Goal: Task Accomplishment & Management: Manage account settings

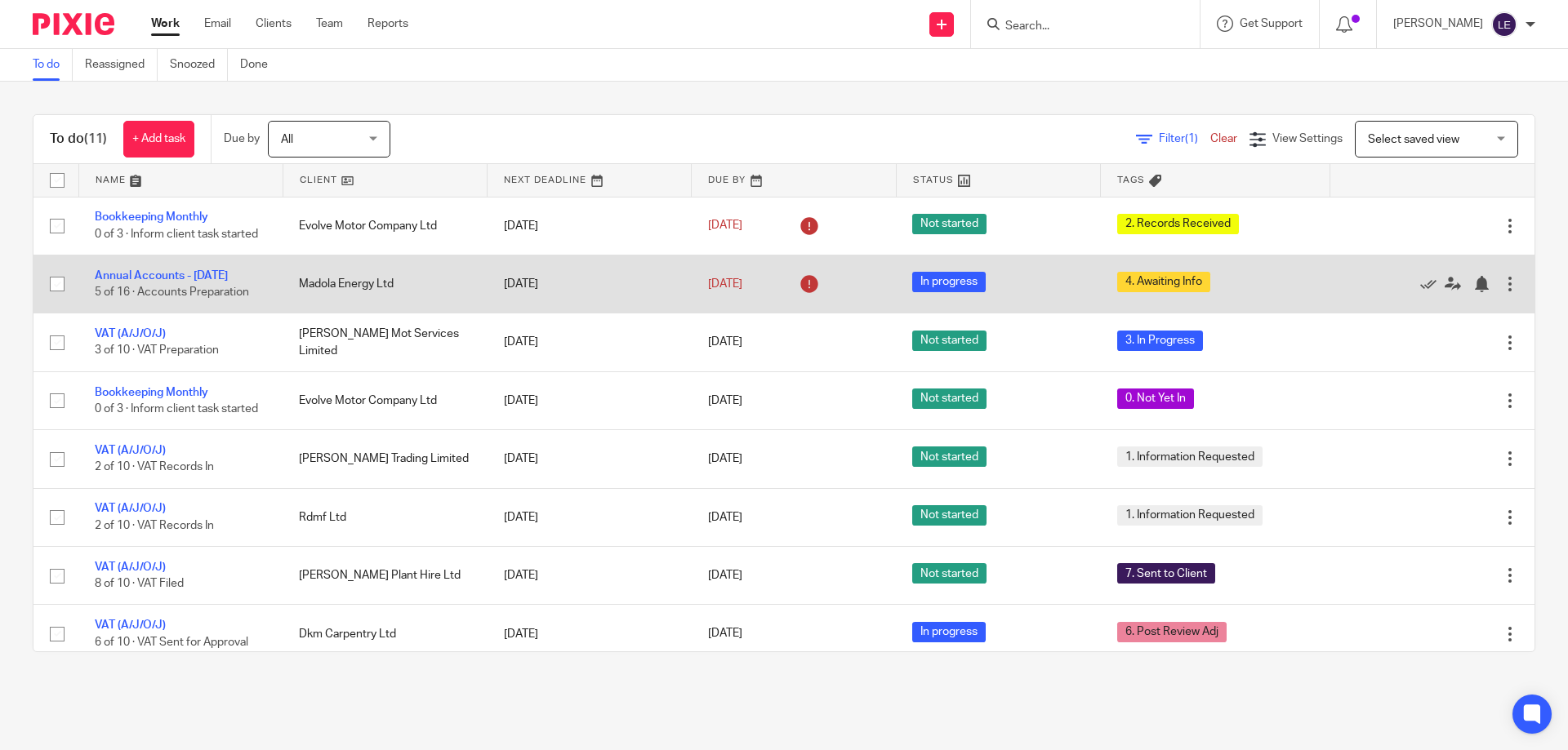
scroll to position [82, 0]
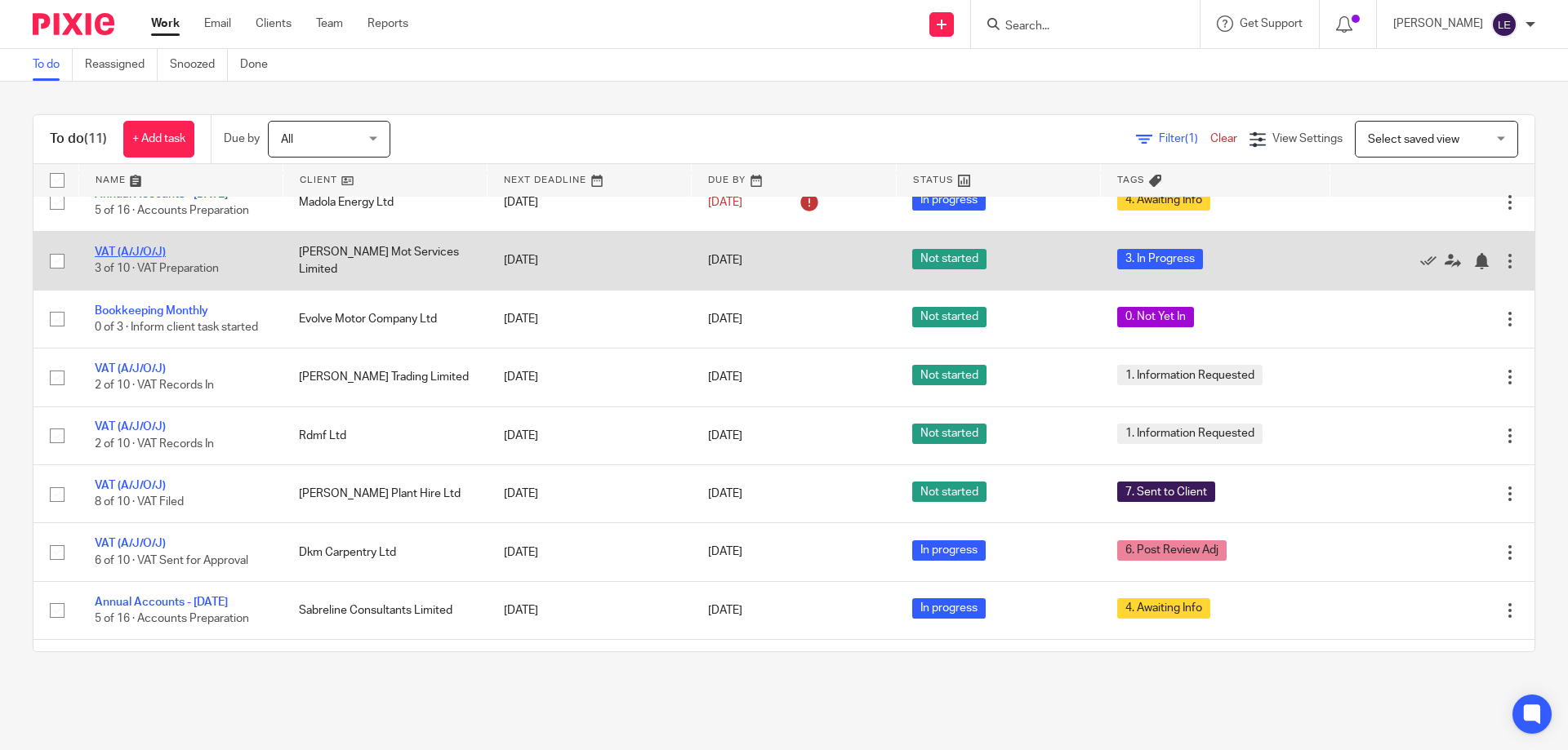
click at [156, 257] on link "VAT (A/J/O/J)" at bounding box center [130, 252] width 71 height 11
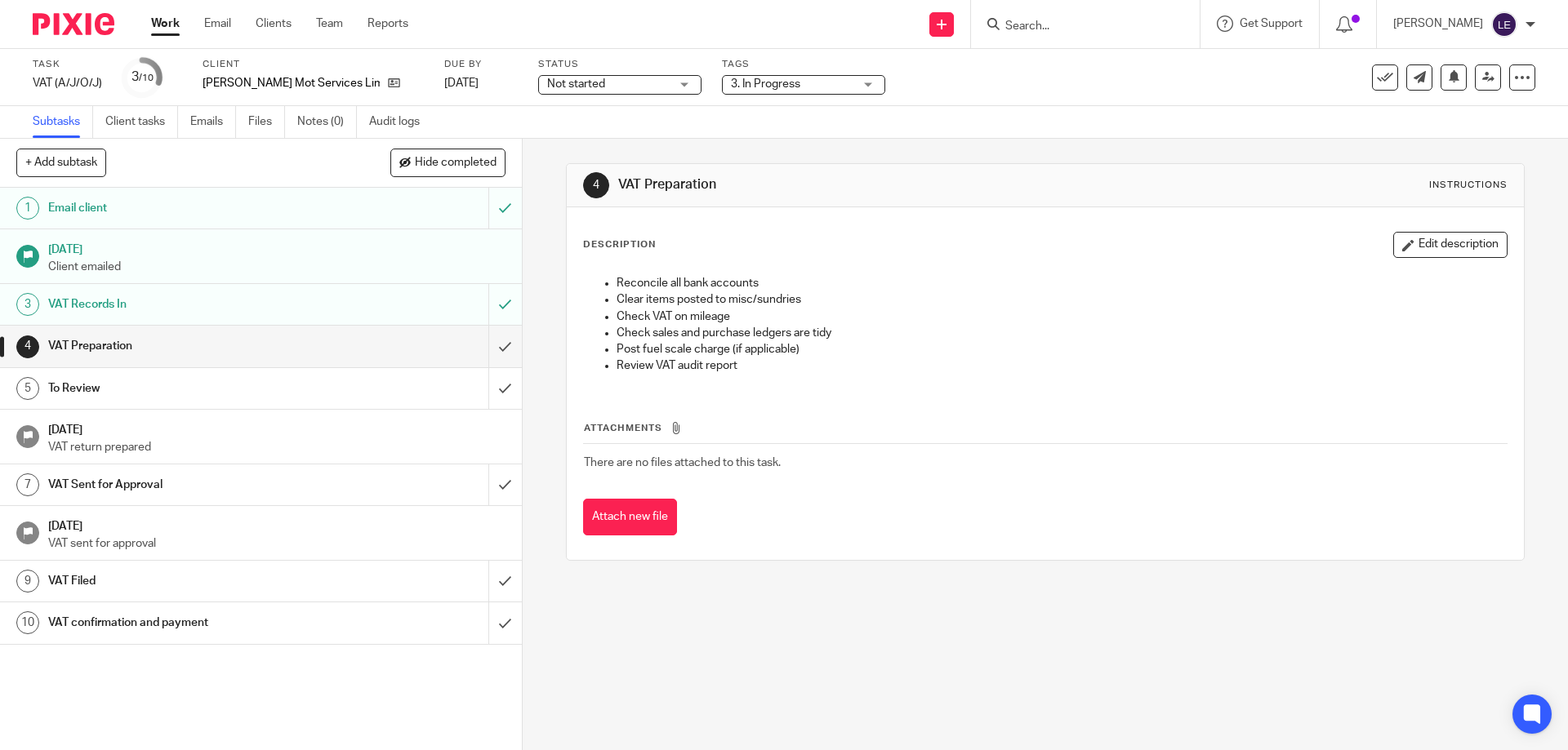
click at [731, 82] on span "3. In Progress" at bounding box center [765, 84] width 70 height 11
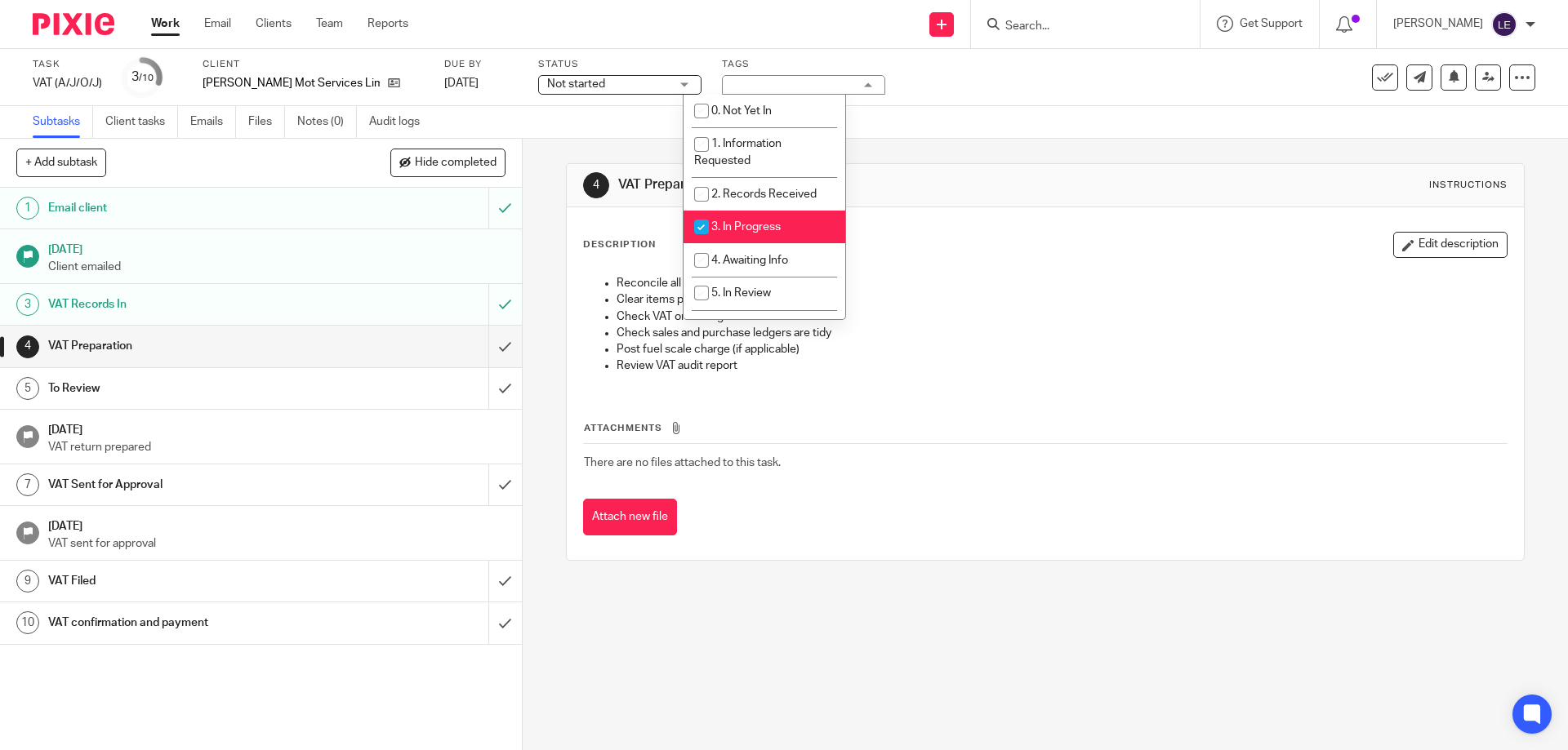
click at [722, 235] on li "3. In Progress" at bounding box center [763, 227] width 161 height 33
checkbox input "false"
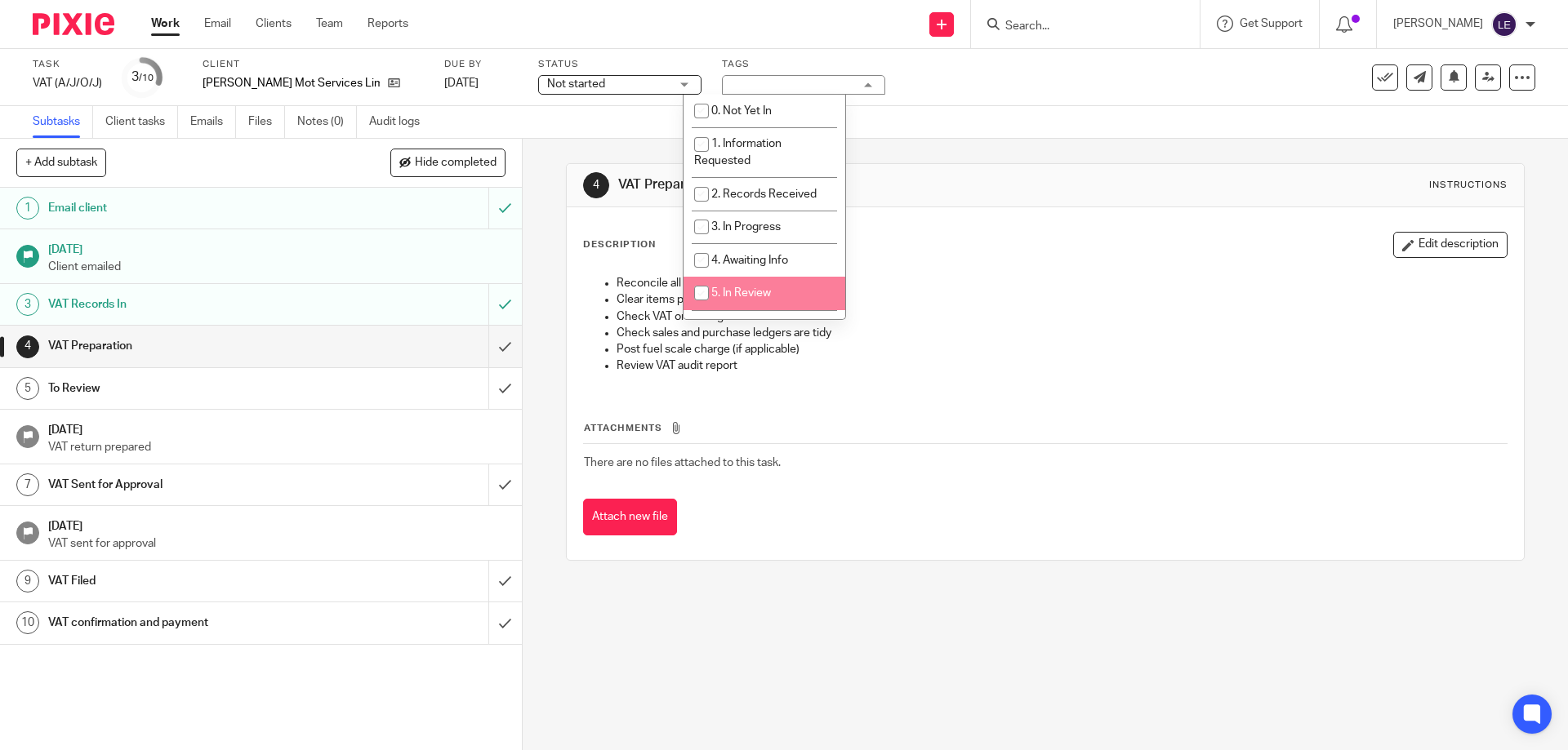
click at [735, 291] on span "5. In Review" at bounding box center [741, 293] width 59 height 11
checkbox input "true"
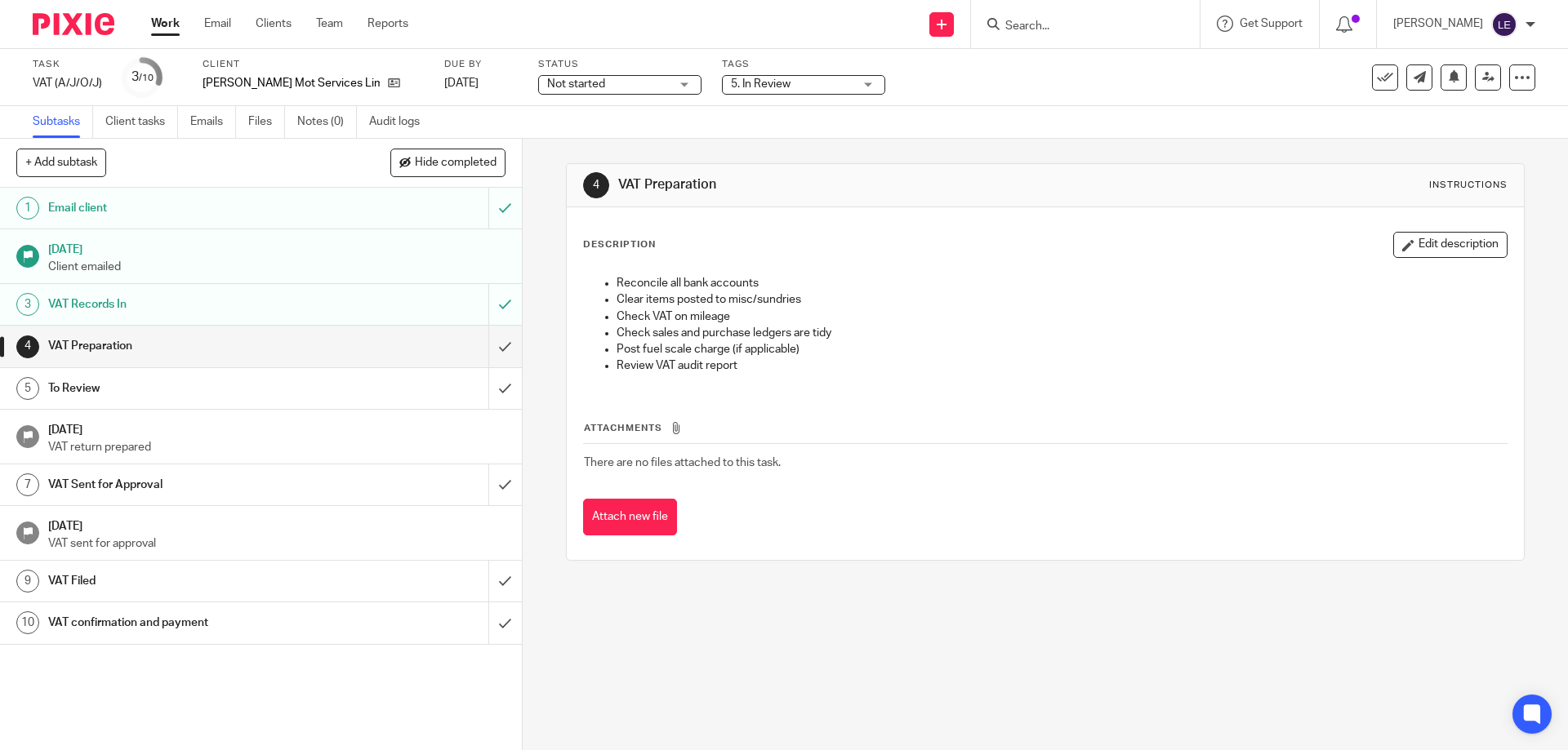
drag, startPoint x: 1296, startPoint y: 108, endPoint x: 821, endPoint y: 218, distance: 487.6
click at [1291, 108] on div "Subtasks Client tasks Emails Files Notes (0) Audit logs" at bounding box center [784, 122] width 1568 height 32
click at [488, 341] on input "submit" at bounding box center [261, 345] width 522 height 41
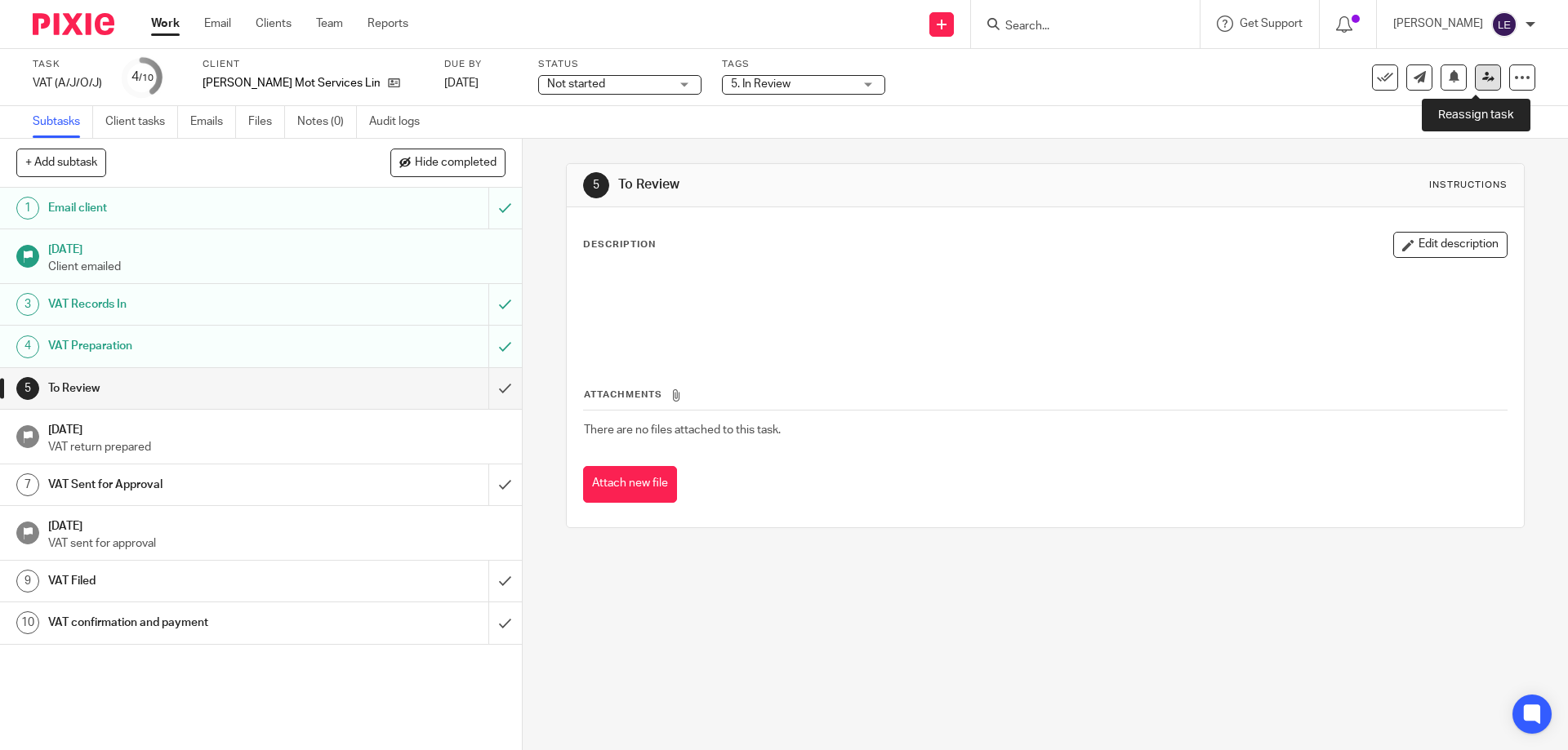
click at [1481, 89] on link at bounding box center [1487, 77] width 26 height 26
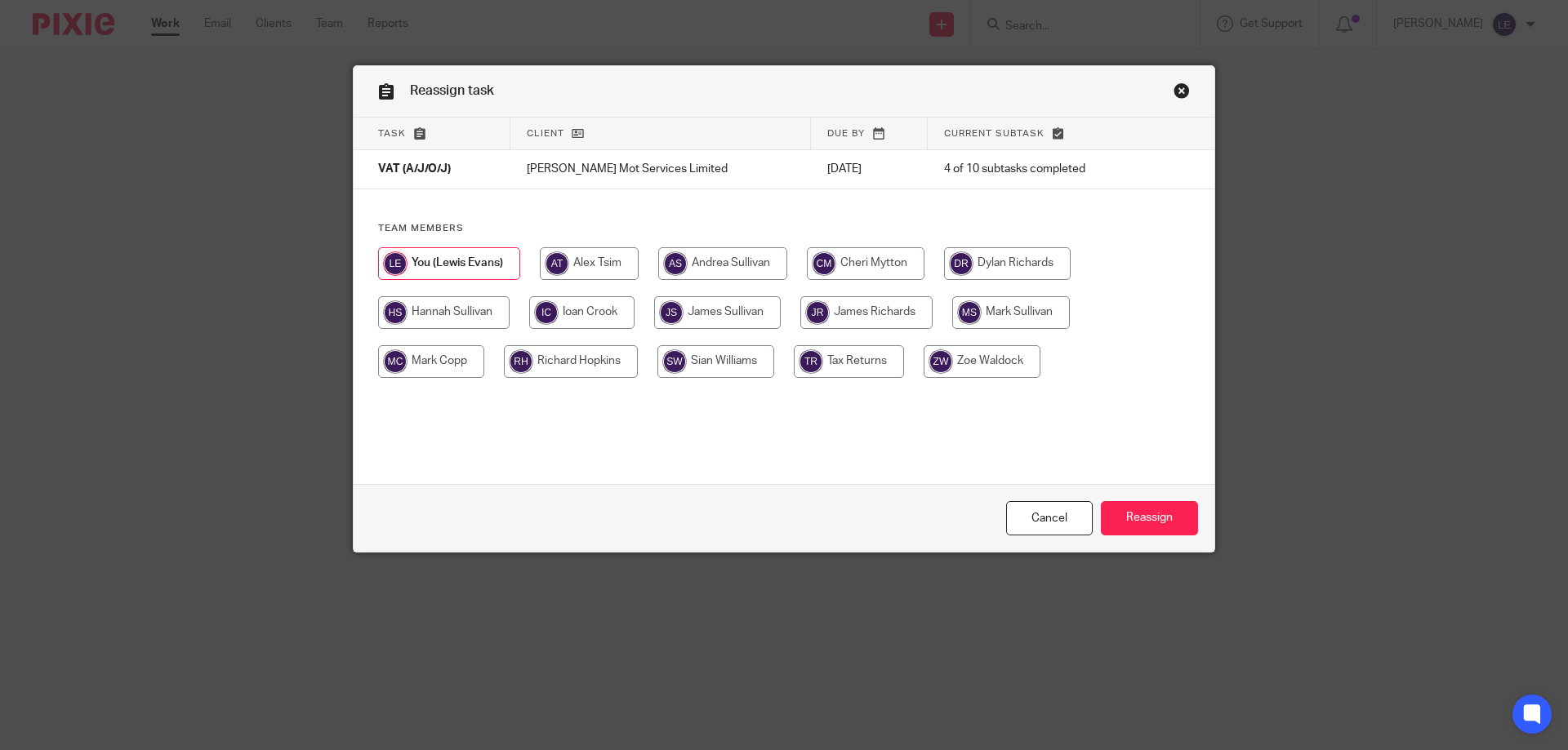
drag, startPoint x: 409, startPoint y: 365, endPoint x: 515, endPoint y: 391, distance: 109.1
click at [409, 368] on input "radio" at bounding box center [430, 362] width 106 height 32
radio input "true"
drag, startPoint x: 1126, startPoint y: 502, endPoint x: 1013, endPoint y: 540, distance: 119.2
click at [1127, 502] on input "Reassign" at bounding box center [1149, 518] width 97 height 35
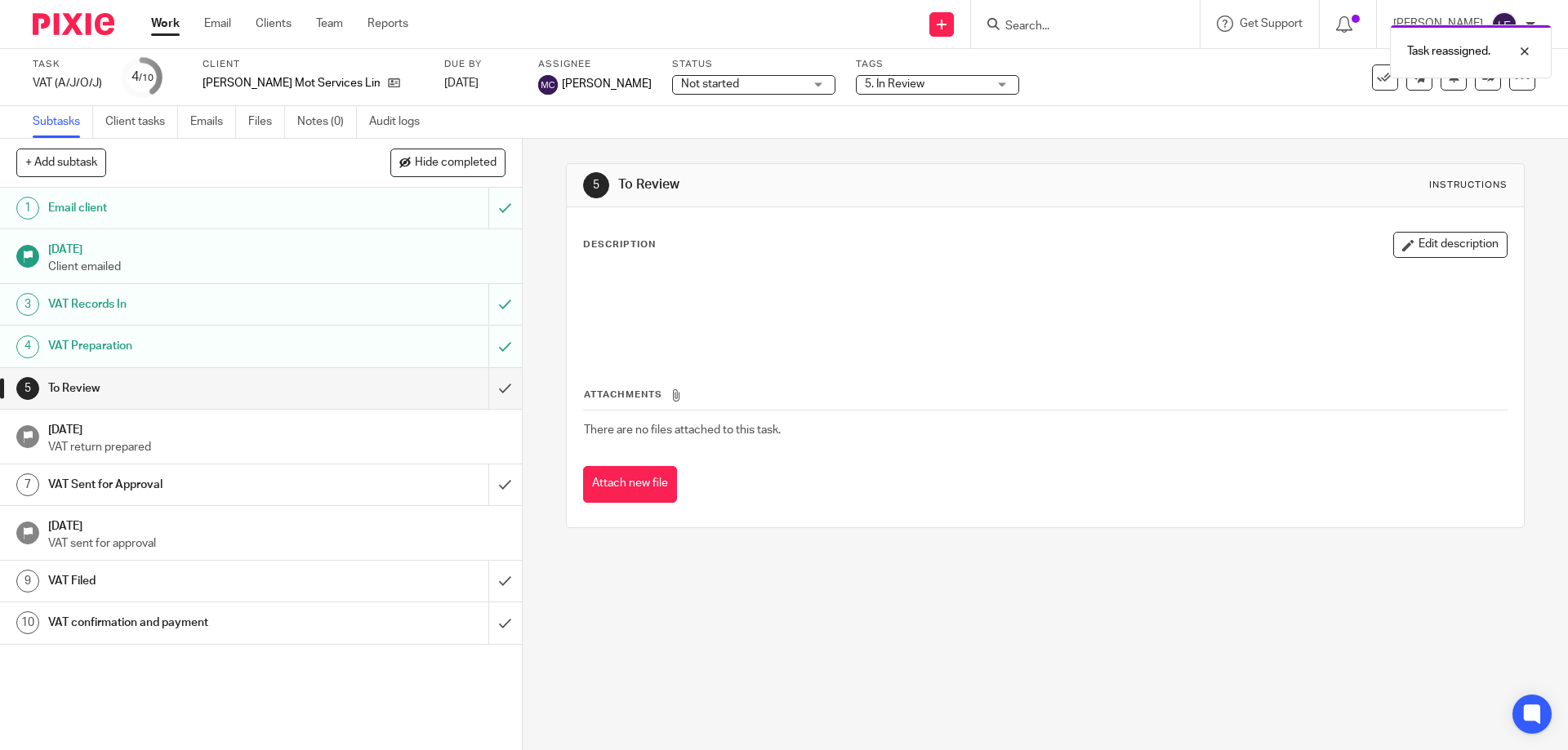
click at [169, 31] on link "Work" at bounding box center [165, 23] width 29 height 16
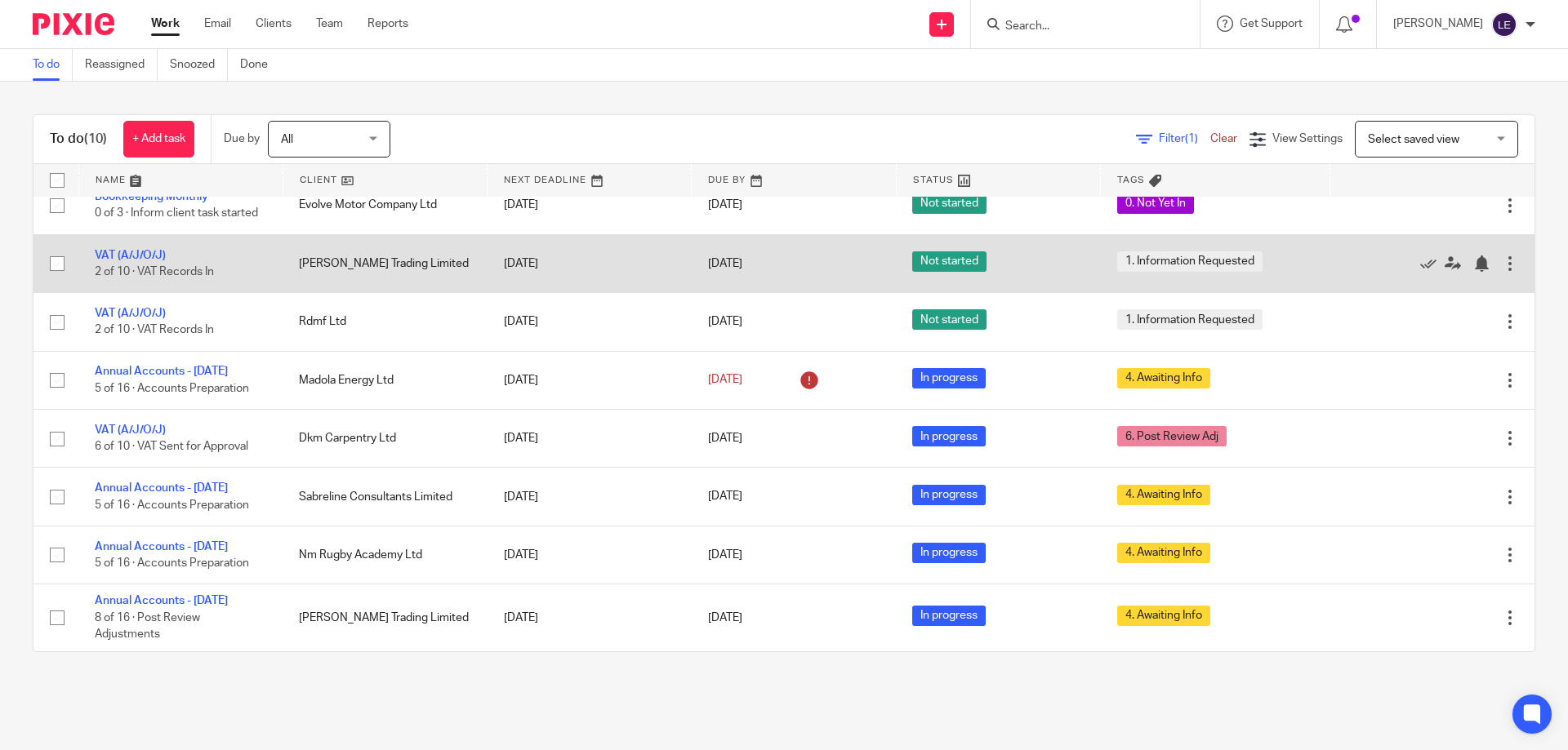
scroll to position [146, 0]
